Goal: Answer question/provide support

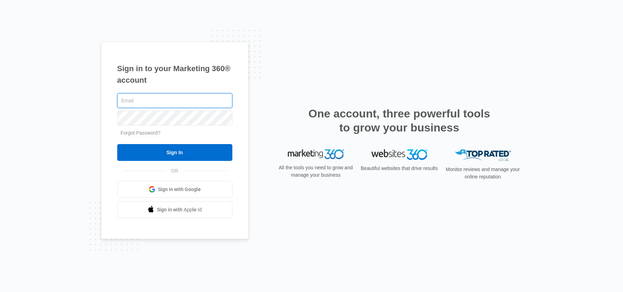
type input "[EMAIL_ADDRESS][DOMAIN_NAME]"
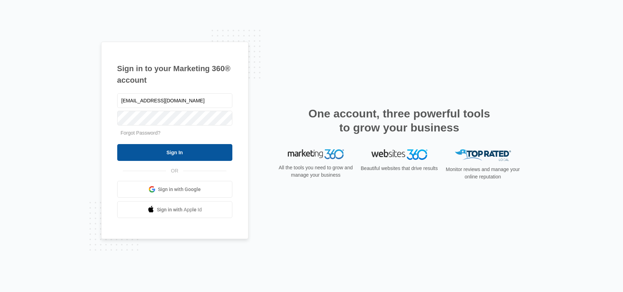
click at [200, 155] on input "Sign In" at bounding box center [174, 152] width 115 height 17
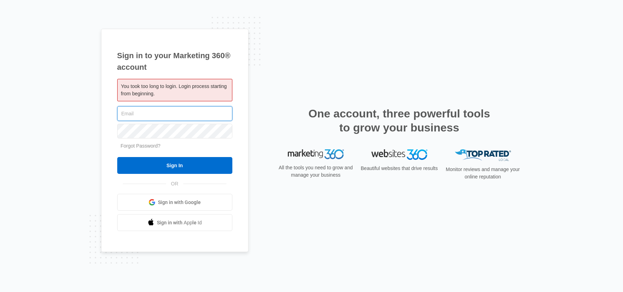
type input "[EMAIL_ADDRESS][DOMAIN_NAME]"
click at [117, 157] on input "Sign In" at bounding box center [174, 165] width 115 height 17
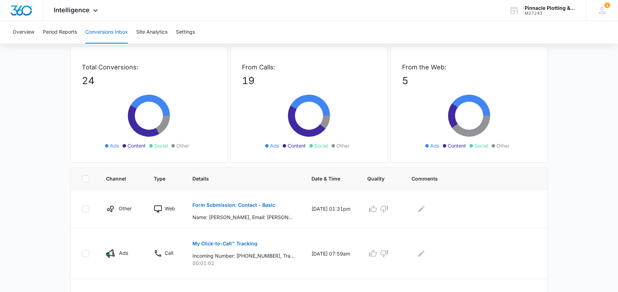
scroll to position [94, 0]
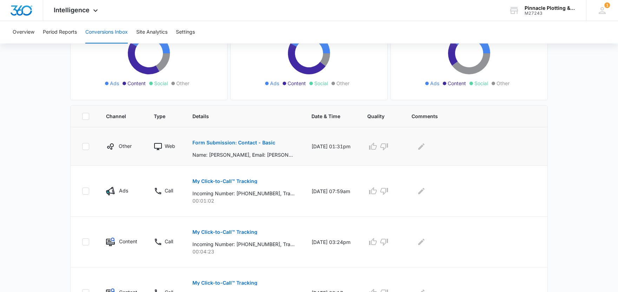
click at [252, 142] on p "Form Submission: Contact - Basic" at bounding box center [233, 142] width 83 height 5
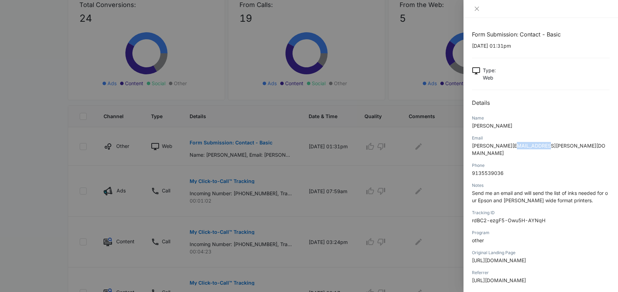
drag, startPoint x: 542, startPoint y: 146, endPoint x: 509, endPoint y: 147, distance: 33.4
click at [510, 151] on div "Email julie.washburn@ppcflex.com" at bounding box center [541, 147] width 138 height 27
copy span "ppcflex.com"
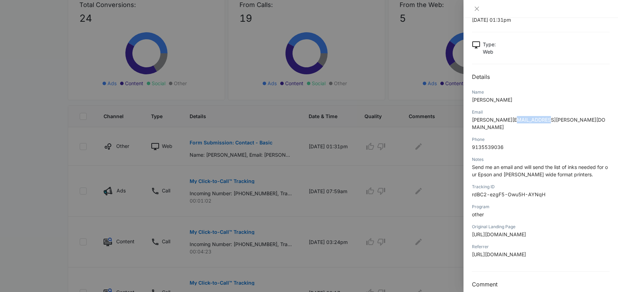
scroll to position [28, 0]
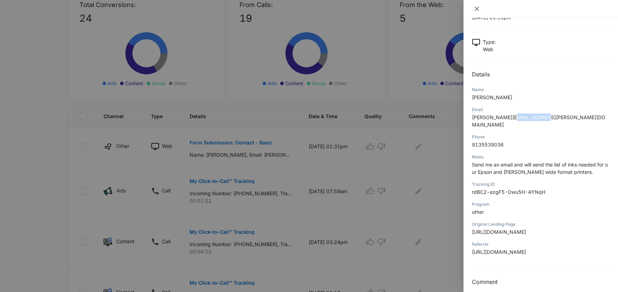
click at [478, 6] on icon "close" at bounding box center [477, 9] width 6 height 6
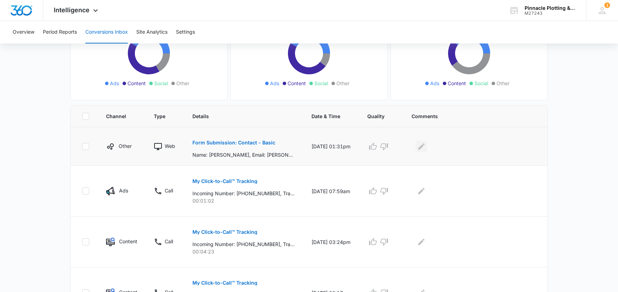
click at [425, 146] on icon "Edit Comments" at bounding box center [421, 147] width 8 height 8
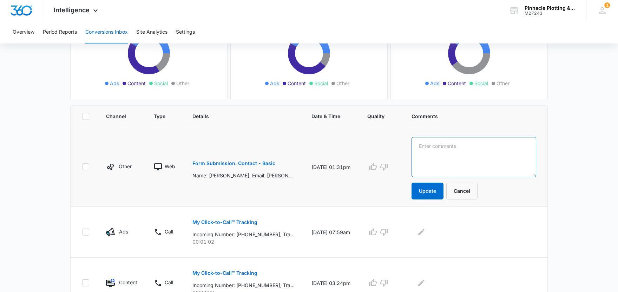
click at [450, 155] on textarea at bounding box center [473, 157] width 125 height 40
type textarea "This is another that I didn't get an email for. please look into this?"
click at [431, 191] on button "Update" at bounding box center [427, 191] width 32 height 17
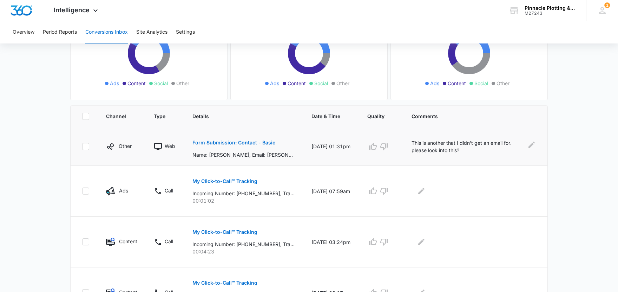
click at [244, 143] on p "Form Submission: Contact - Basic" at bounding box center [233, 142] width 83 height 5
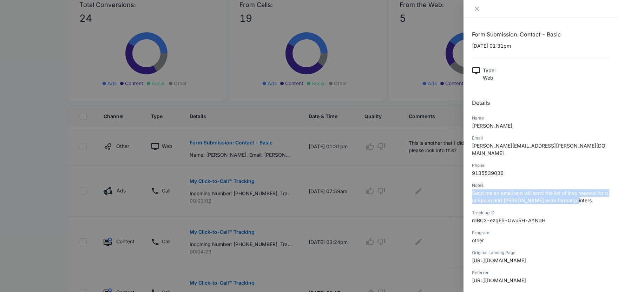
drag, startPoint x: 578, startPoint y: 195, endPoint x: 466, endPoint y: 188, distance: 112.2
click at [466, 188] on div "Form Submission: Contact - Basic 10/13/2025 at 01:31pm Type : Web Details Name …" at bounding box center [540, 155] width 154 height 274
copy span "Send me an email and will send the list of inks needed for our Epson and Cannon…"
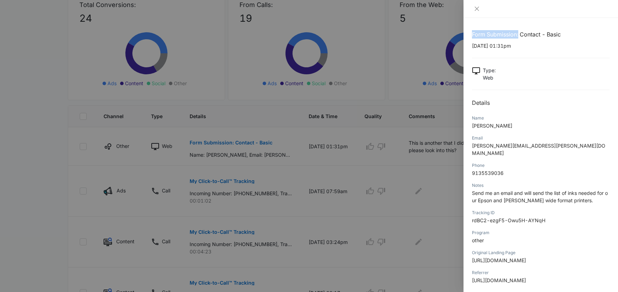
drag, startPoint x: 472, startPoint y: 35, endPoint x: 513, endPoint y: 37, distance: 40.8
click at [519, 36] on h1 "Form Submission: Contact - Basic" at bounding box center [541, 34] width 138 height 8
copy h1 "Form Submission:"
drag, startPoint x: 544, startPoint y: 148, endPoint x: 466, endPoint y: 153, distance: 78.1
click at [466, 153] on div "Form Submission: Contact - Basic 10/13/2025 at 01:31pm Type : Web Details Name …" at bounding box center [540, 155] width 154 height 274
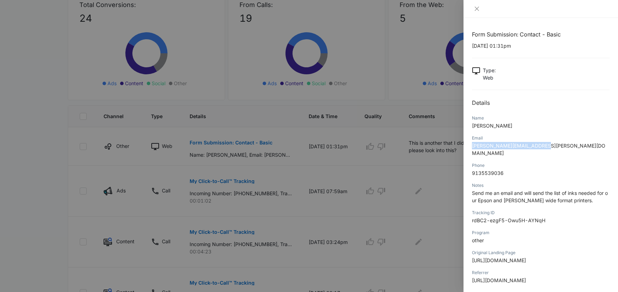
copy span "julie.washburn@ppcflex.com"
click at [545, 128] on p "Julie Washburn" at bounding box center [541, 125] width 138 height 7
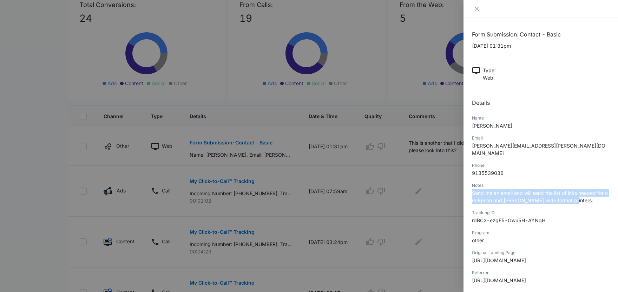
drag, startPoint x: 578, startPoint y: 195, endPoint x: 468, endPoint y: 187, distance: 110.5
click at [468, 187] on div "Form Submission: Contact - Basic 10/13/2025 at 01:31pm Type : Web Details Name …" at bounding box center [540, 155] width 154 height 274
copy span "Send me an email and will send the list of inks needed for our Epson and Cannon…"
click at [474, 10] on icon "close" at bounding box center [477, 9] width 6 height 6
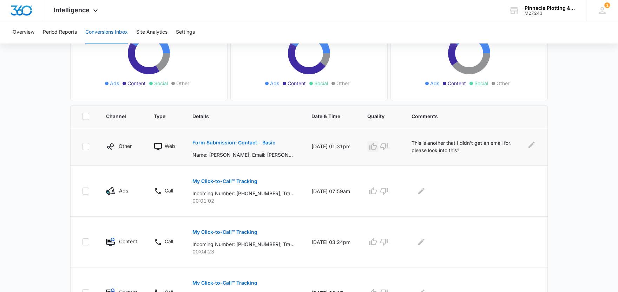
click at [377, 146] on icon "button" at bounding box center [373, 147] width 8 height 8
click at [530, 148] on icon "Edit Comments" at bounding box center [531, 144] width 6 height 6
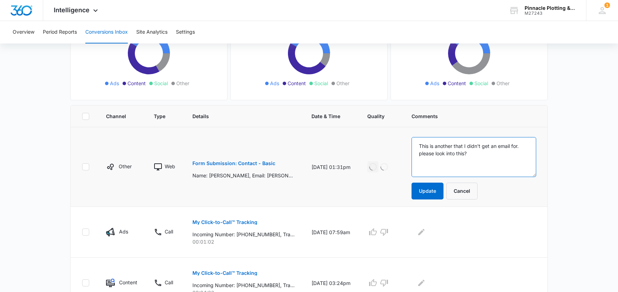
click at [428, 145] on textarea "This is another that I didn't get an email for. please look into this?" at bounding box center [473, 157] width 125 height 40
type textarea "Might be a good lead, but i did not get an email. This is another that I didn't…"
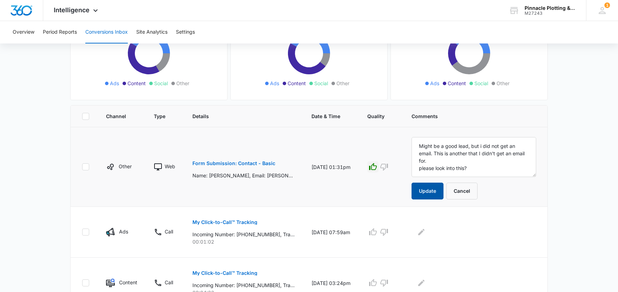
click at [437, 192] on button "Update" at bounding box center [427, 191] width 32 height 17
click at [239, 224] on p "My Click-to-Call™ Tracking" at bounding box center [224, 222] width 65 height 5
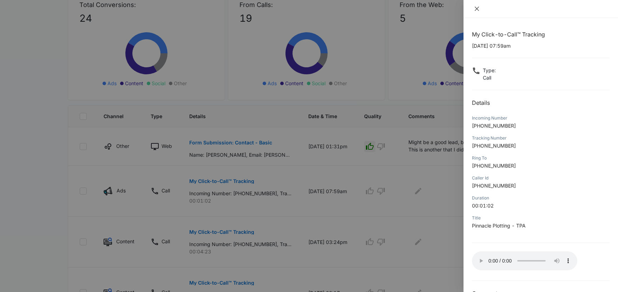
click at [475, 8] on icon "close" at bounding box center [477, 9] width 4 height 4
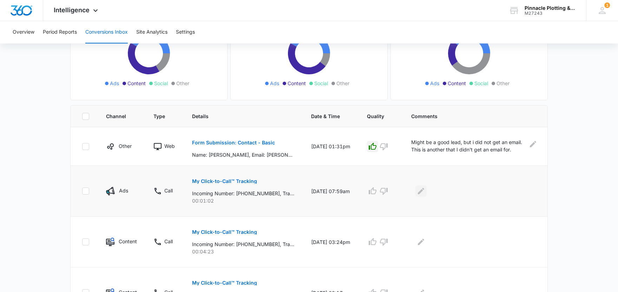
click at [424, 191] on icon "Edit Comments" at bounding box center [421, 191] width 6 height 6
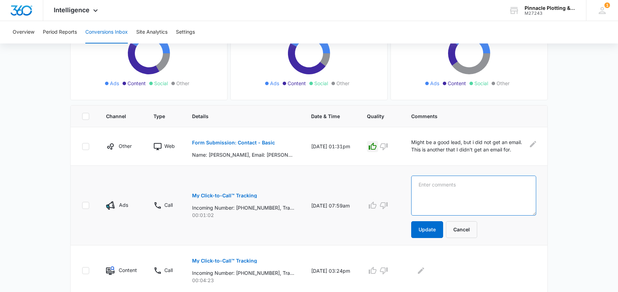
click at [425, 187] on textarea at bounding box center [473, 196] width 125 height 40
type textarea "Good lead. needed ink we dont keep in stock tho"
drag, startPoint x: 432, startPoint y: 230, endPoint x: 423, endPoint y: 229, distance: 9.2
click at [432, 230] on button "Update" at bounding box center [427, 229] width 32 height 17
click at [377, 203] on icon "button" at bounding box center [372, 205] width 8 height 8
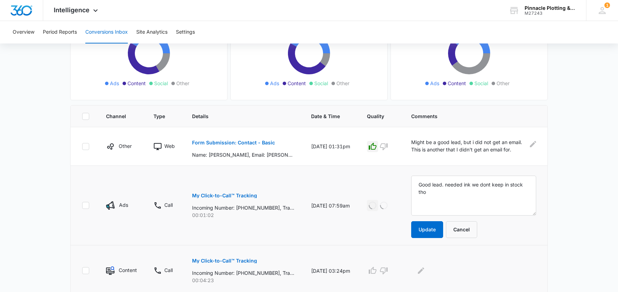
click at [217, 260] on p "My Click-to-Call™ Tracking" at bounding box center [224, 261] width 65 height 5
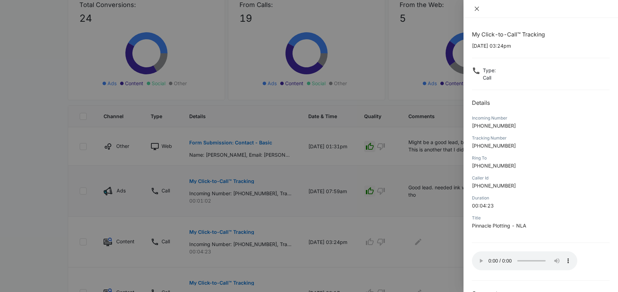
click at [477, 9] on icon "close" at bounding box center [477, 9] width 4 height 4
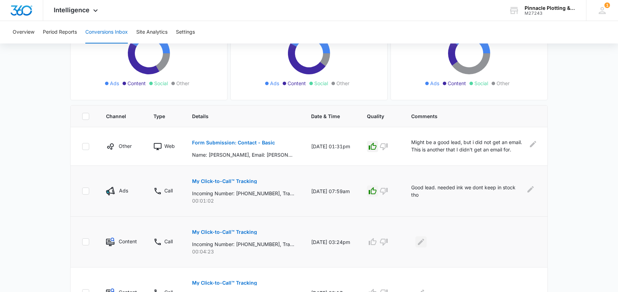
click at [424, 241] on icon "Edit Comments" at bounding box center [421, 242] width 8 height 8
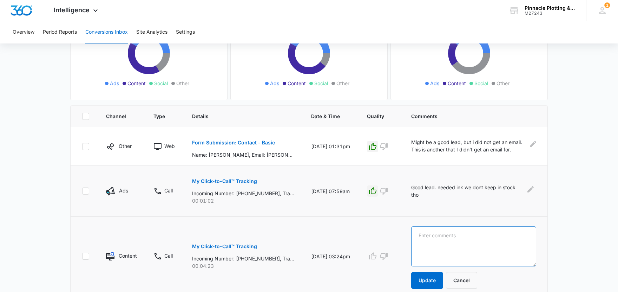
click at [443, 236] on textarea at bounding box center [473, 247] width 125 height 40
type textarea "Good lead"
click at [372, 260] on button "button" at bounding box center [372, 256] width 11 height 11
click at [438, 285] on button "Update" at bounding box center [427, 280] width 32 height 17
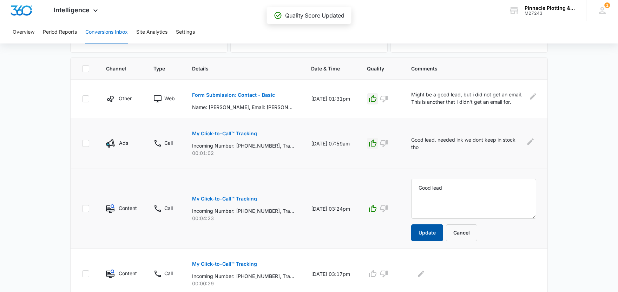
scroll to position [211, 0]
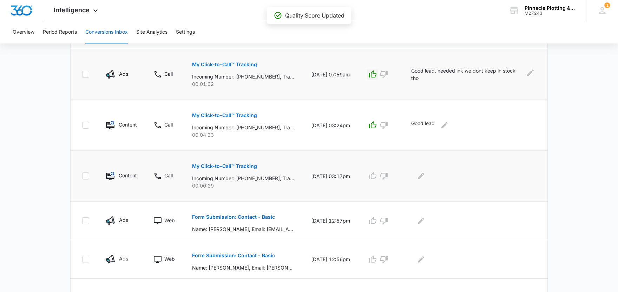
click at [233, 166] on p "My Click-to-Call™ Tracking" at bounding box center [224, 166] width 65 height 5
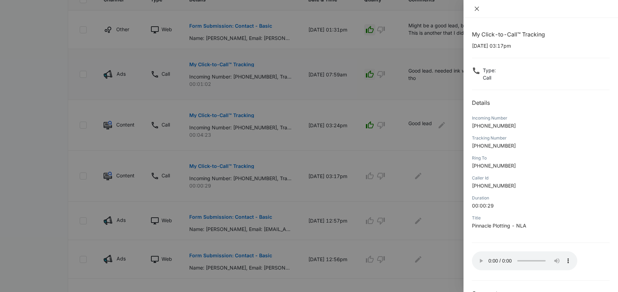
drag, startPoint x: 476, startPoint y: 8, endPoint x: 472, endPoint y: 17, distance: 9.1
click at [476, 9] on icon "close" at bounding box center [477, 9] width 6 height 6
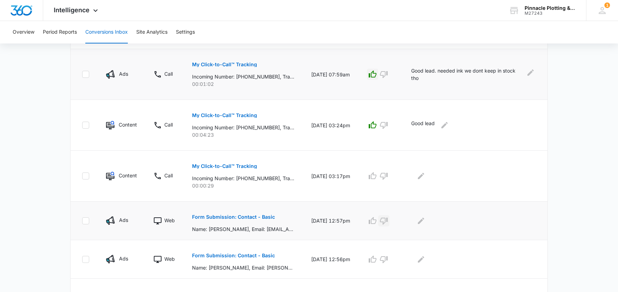
click at [388, 220] on icon "button" at bounding box center [383, 221] width 8 height 8
click at [388, 173] on icon "button" at bounding box center [383, 176] width 8 height 8
click at [424, 175] on icon "Edit Comments" at bounding box center [421, 176] width 6 height 6
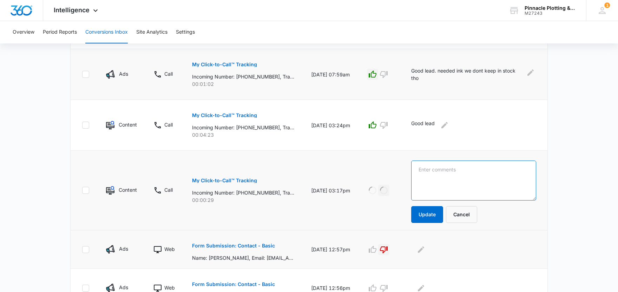
drag, startPoint x: 473, startPoint y: 170, endPoint x: 468, endPoint y: 171, distance: 5.8
click at [472, 171] on textarea at bounding box center [473, 181] width 125 height 40
type textarea "junk call"
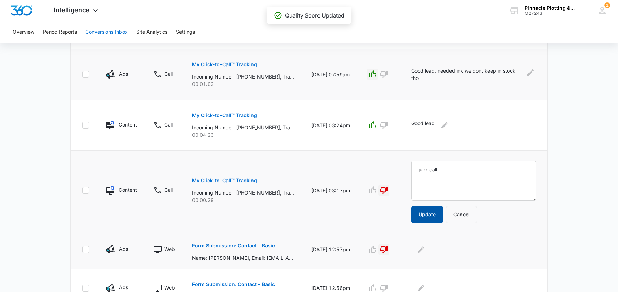
click at [432, 217] on button "Update" at bounding box center [427, 214] width 32 height 17
click at [250, 246] on p "Form Submission: Contact - Basic" at bounding box center [233, 246] width 83 height 5
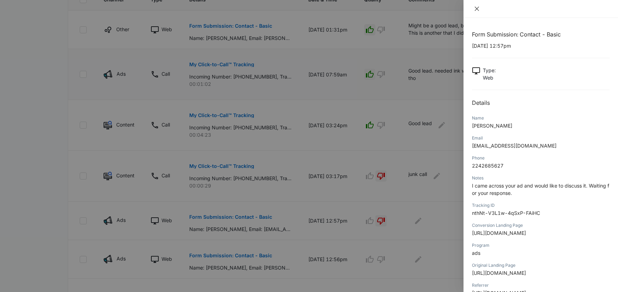
drag, startPoint x: 479, startPoint y: 9, endPoint x: 478, endPoint y: 13, distance: 3.9
click at [479, 10] on icon "close" at bounding box center [477, 9] width 6 height 6
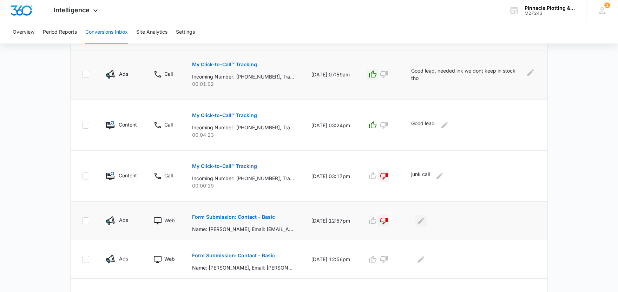
click at [425, 220] on icon "Edit Comments" at bounding box center [421, 221] width 8 height 8
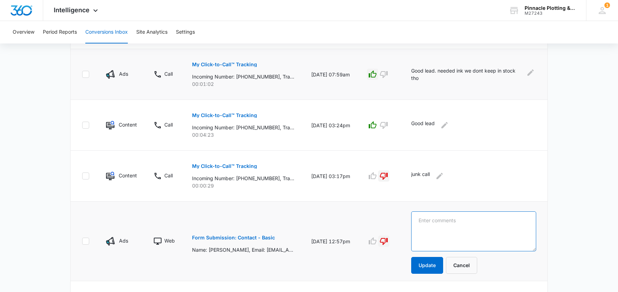
click at [471, 220] on textarea at bounding box center [473, 232] width 125 height 40
click at [424, 219] on textarea "slicitation" at bounding box center [473, 232] width 125 height 40
type textarea "solicitation"
click at [428, 267] on button "Update" at bounding box center [427, 265] width 32 height 17
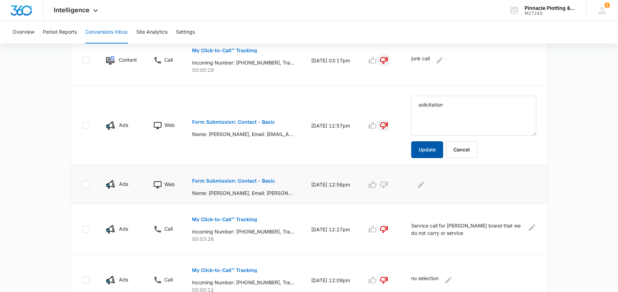
scroll to position [327, 0]
click at [252, 180] on p "Form Submission: Contact - Basic" at bounding box center [233, 180] width 83 height 5
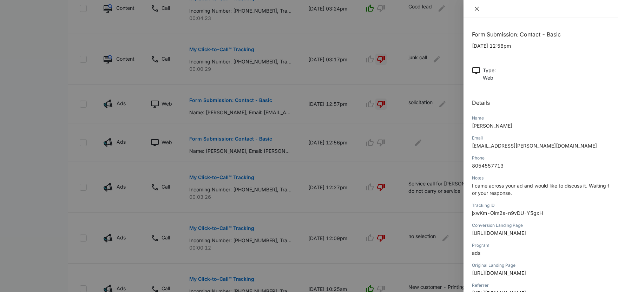
click at [477, 7] on icon "close" at bounding box center [477, 9] width 6 height 6
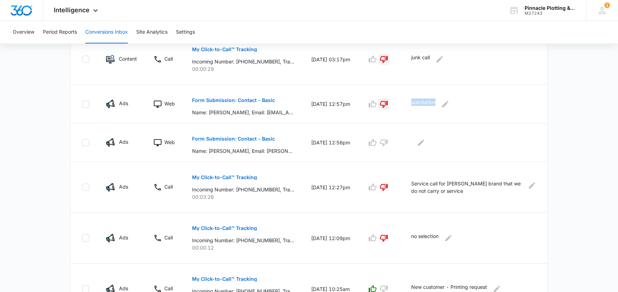
drag, startPoint x: 439, startPoint y: 103, endPoint x: 404, endPoint y: 106, distance: 35.6
click at [403, 107] on tr "Ads Web Form Submission: Contact - Basic Name: Benny Munoz, Email: benmunoz07@c…" at bounding box center [309, 104] width 477 height 39
copy p "solicitation"
drag, startPoint x: 384, startPoint y: 144, endPoint x: 392, endPoint y: 145, distance: 7.8
click at [384, 145] on icon "button" at bounding box center [383, 143] width 8 height 8
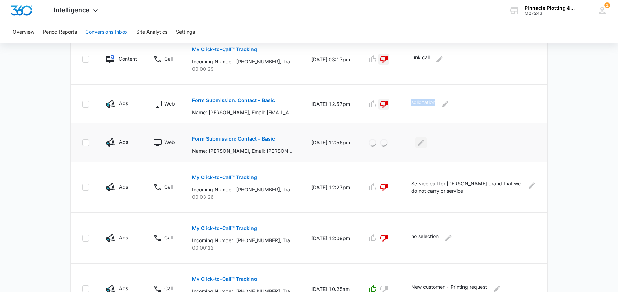
click at [425, 144] on icon "Edit Comments" at bounding box center [421, 143] width 8 height 8
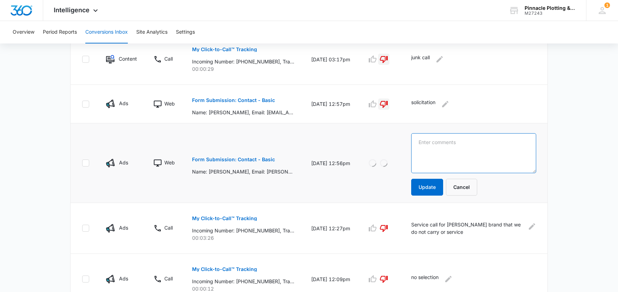
click at [444, 150] on textarea at bounding box center [473, 153] width 125 height 40
paste textarea "solicitation"
type textarea "solicitation"
click at [432, 187] on button "Update" at bounding box center [427, 187] width 32 height 17
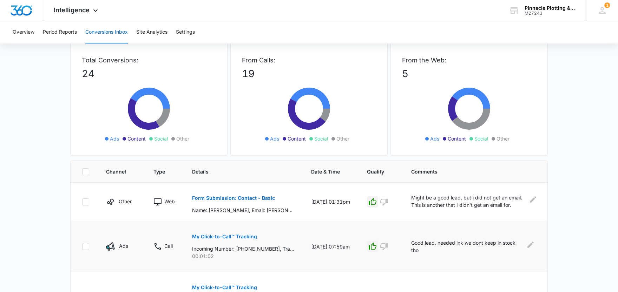
scroll to position [36, 0]
